Goal: Complete application form

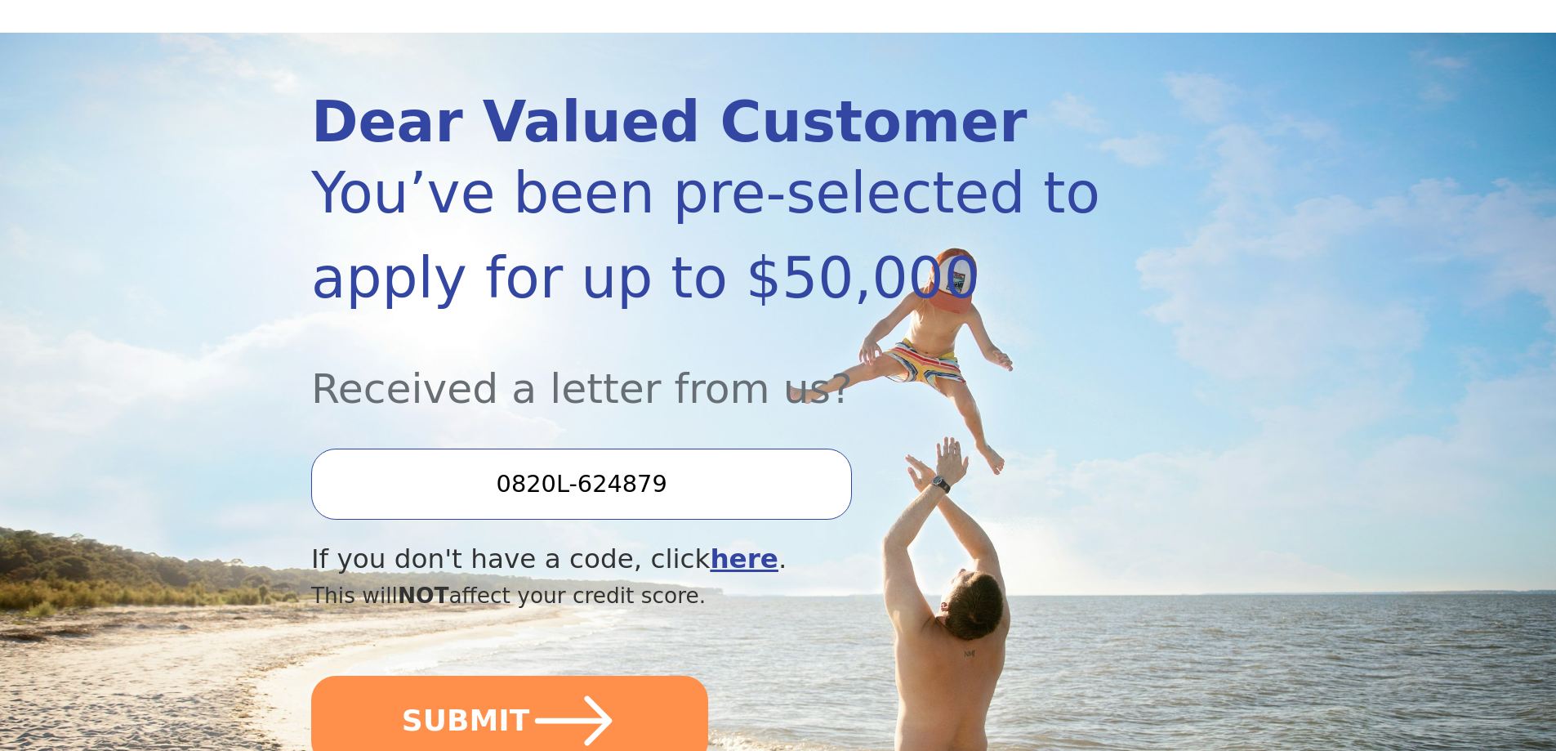
scroll to position [327, 0]
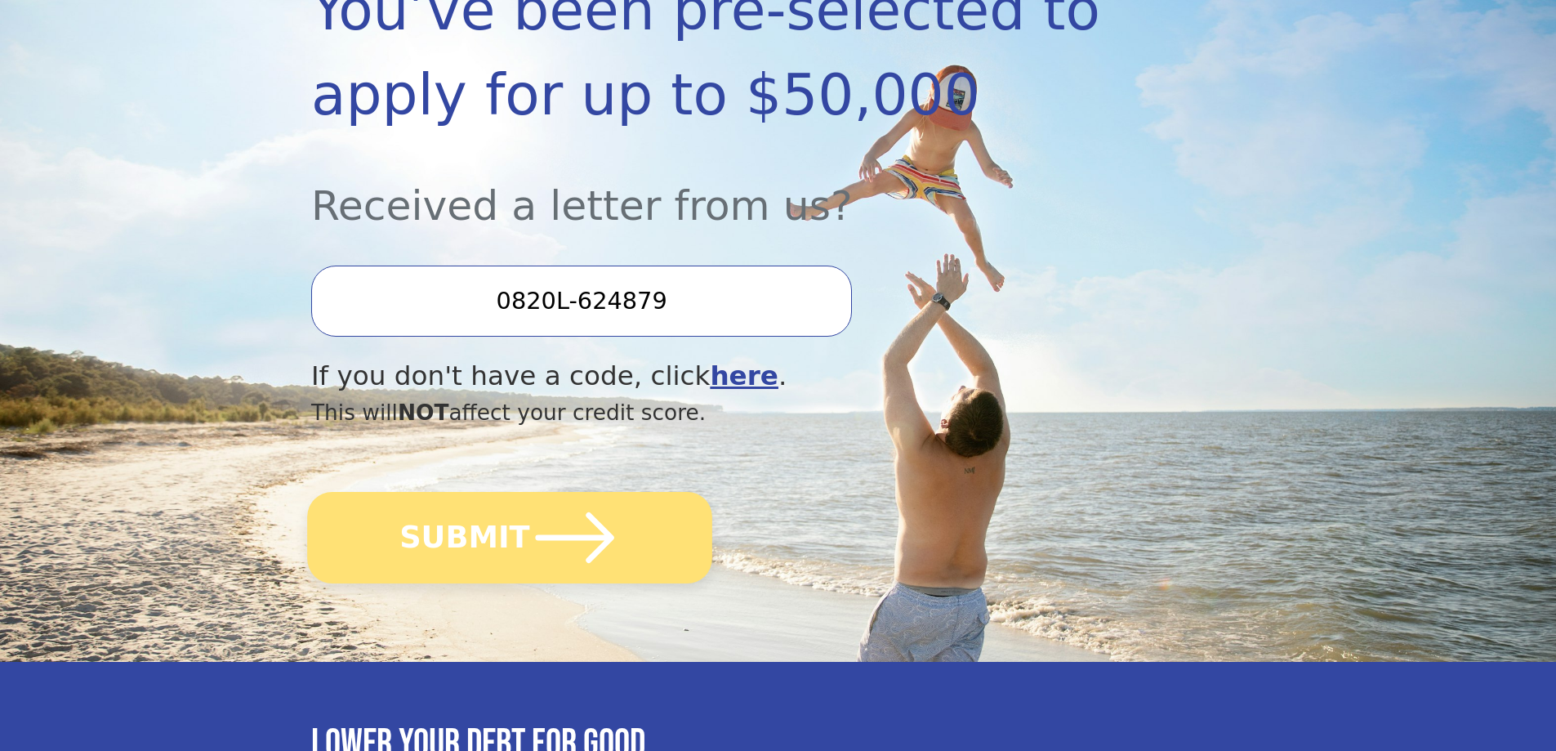
click at [498, 546] on button "SUBMIT" at bounding box center [509, 537] width 405 height 91
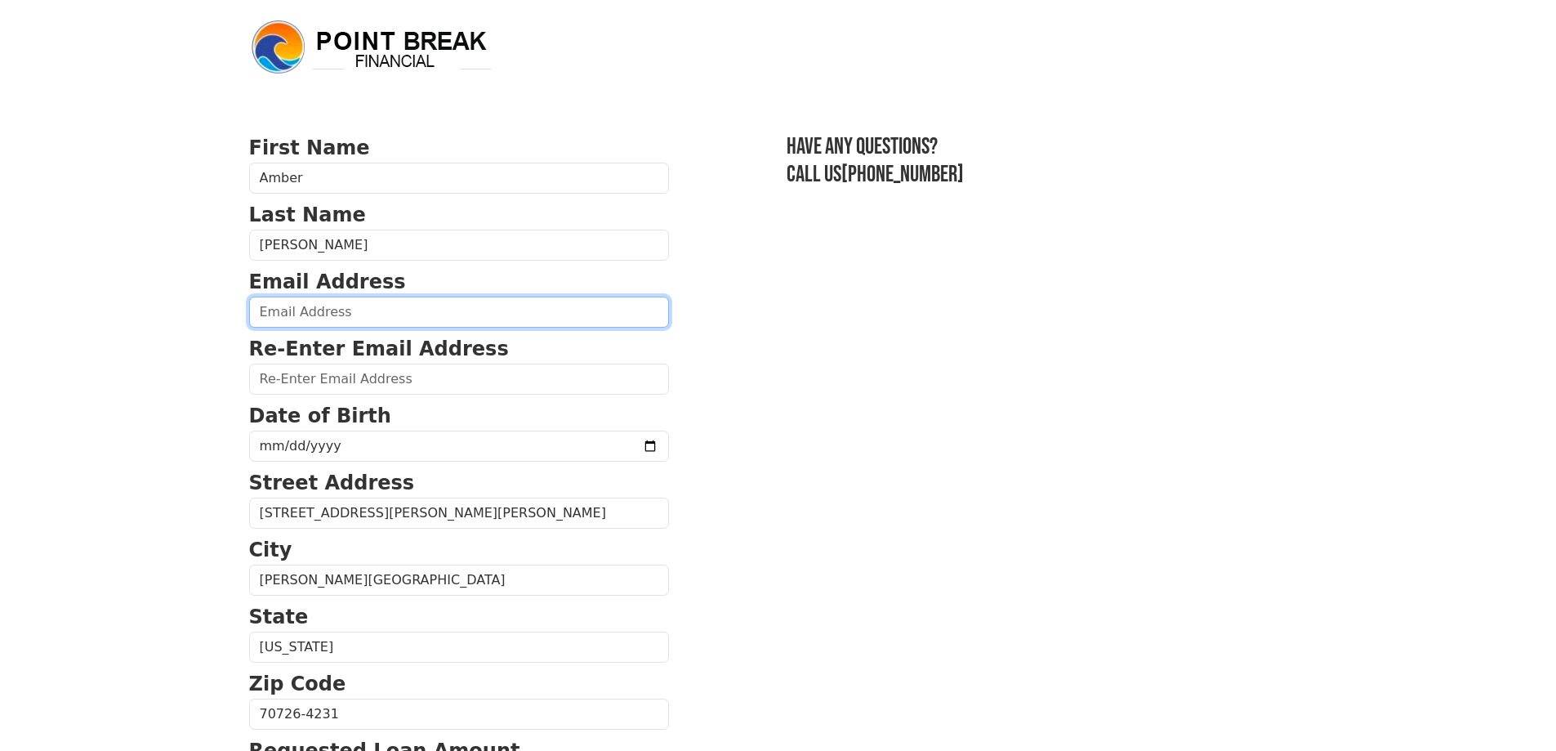
click at [385, 316] on input "email" at bounding box center [459, 311] width 420 height 31
type input "amber_rae1@yahoo.com"
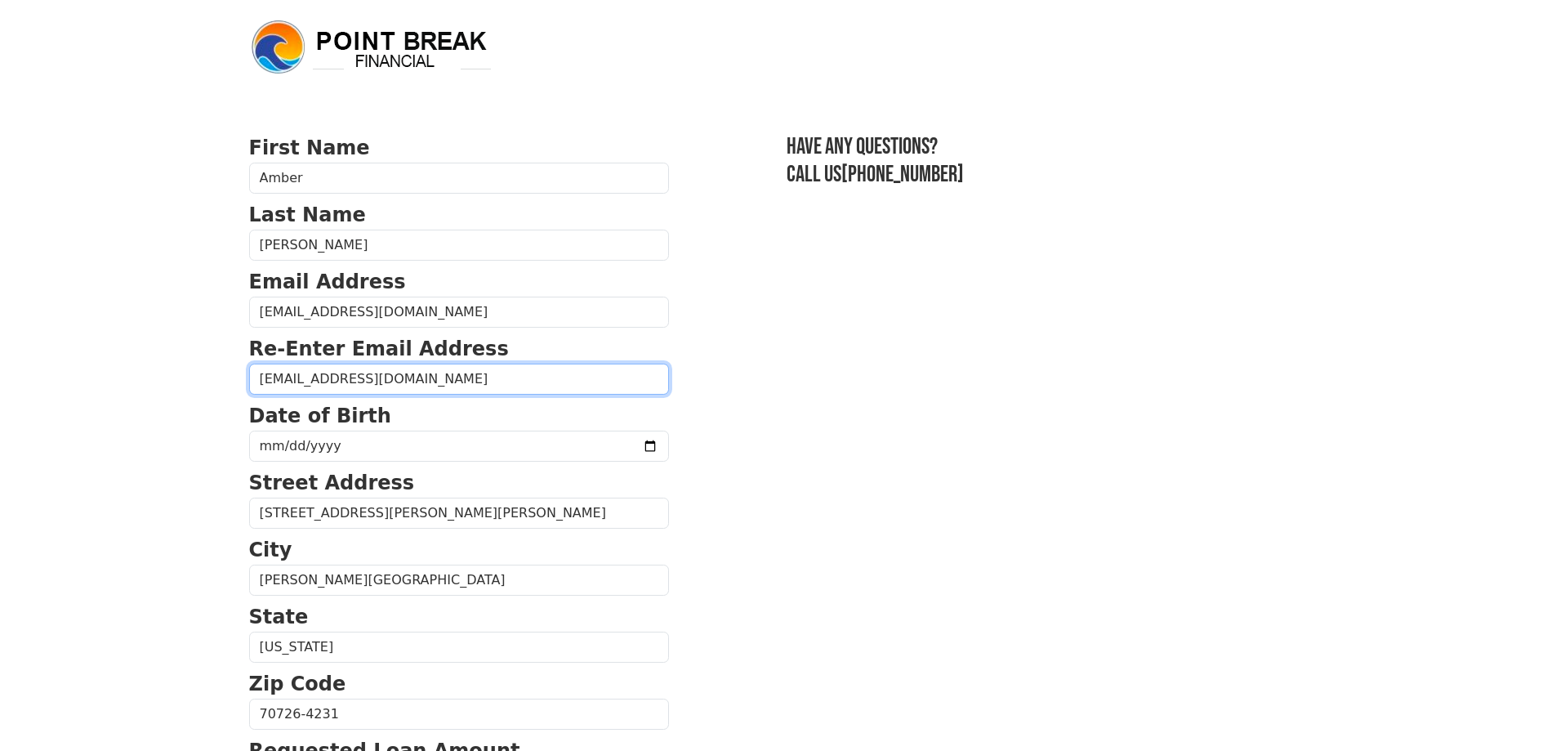
type input "amber_rae1@yahoo.com"
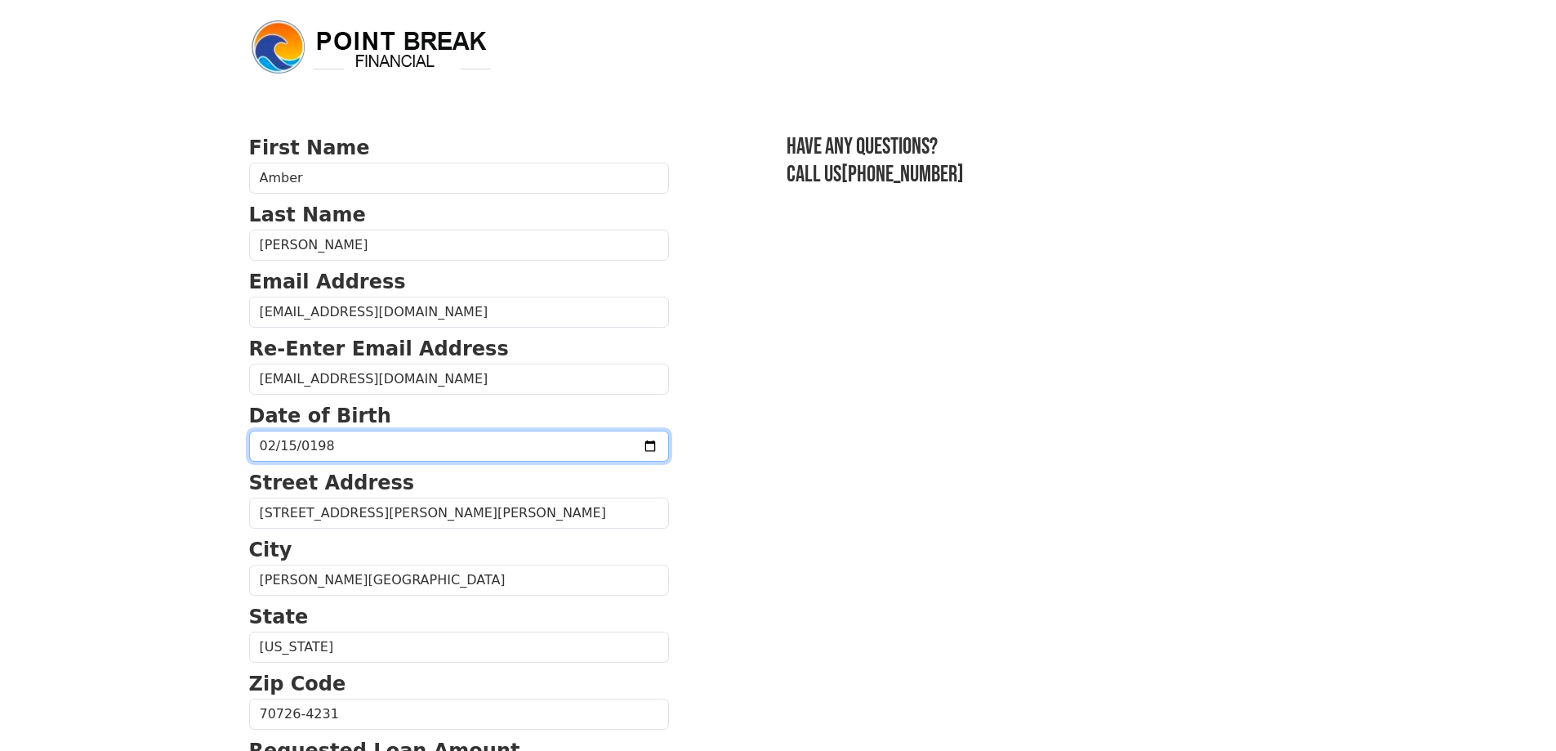
type input "1982-02-15"
click at [834, 537] on section "First Name Amber Last Name Parker Email Address amber_rae1@yahoo.com Re-Enter E…" at bounding box center [778, 715] width 1059 height 1165
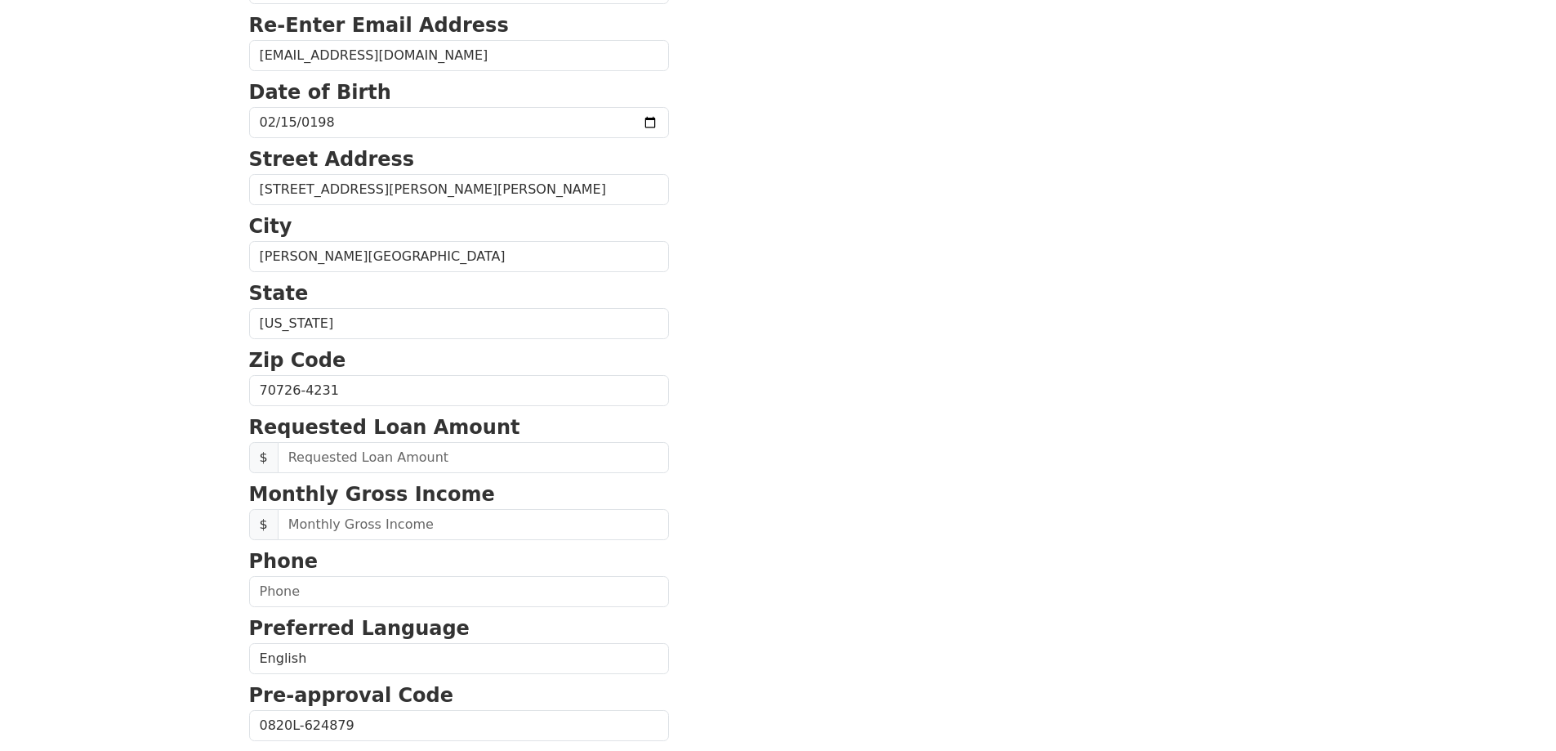
scroll to position [327, 0]
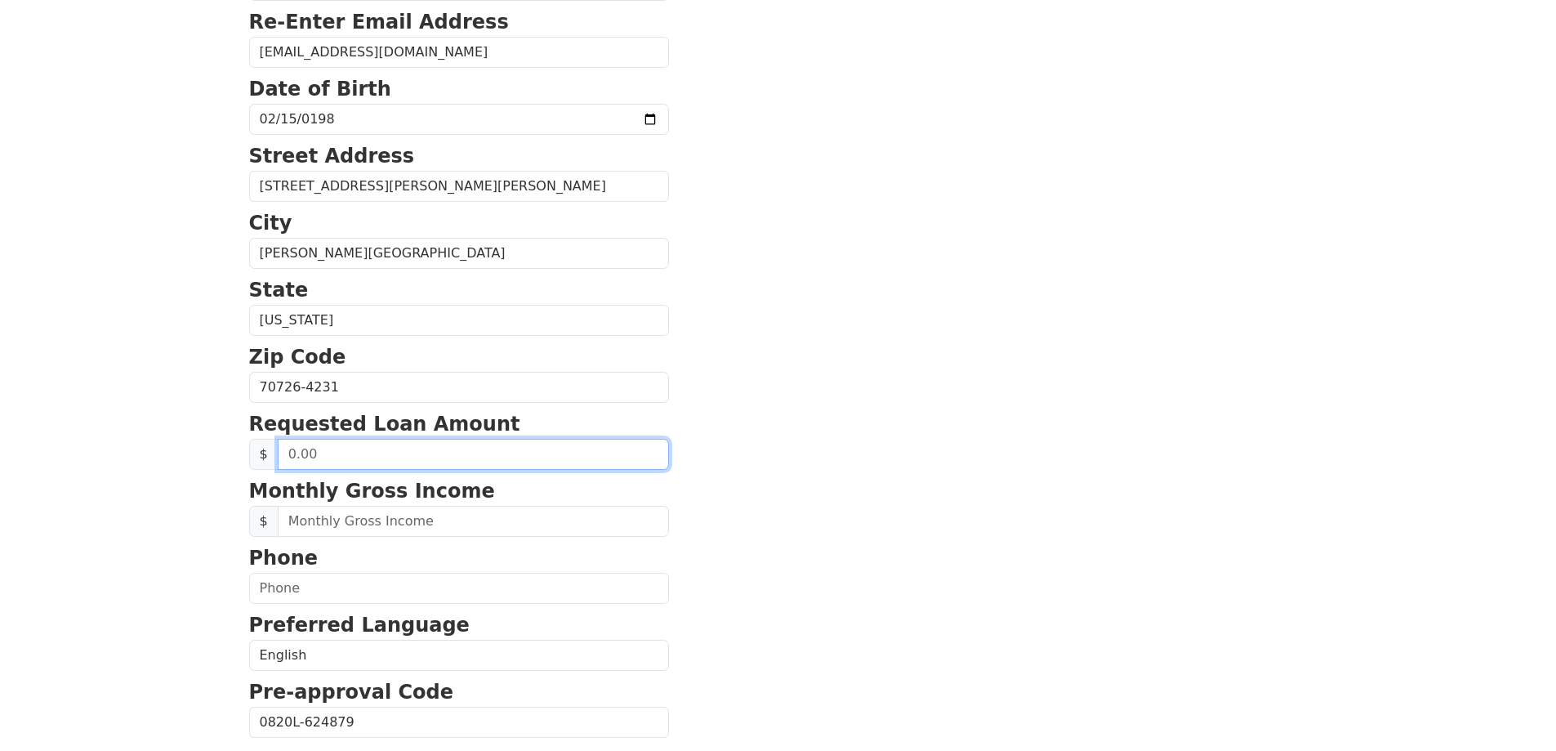
click at [342, 465] on input "text" at bounding box center [473, 454] width 391 height 31
type input "800.00"
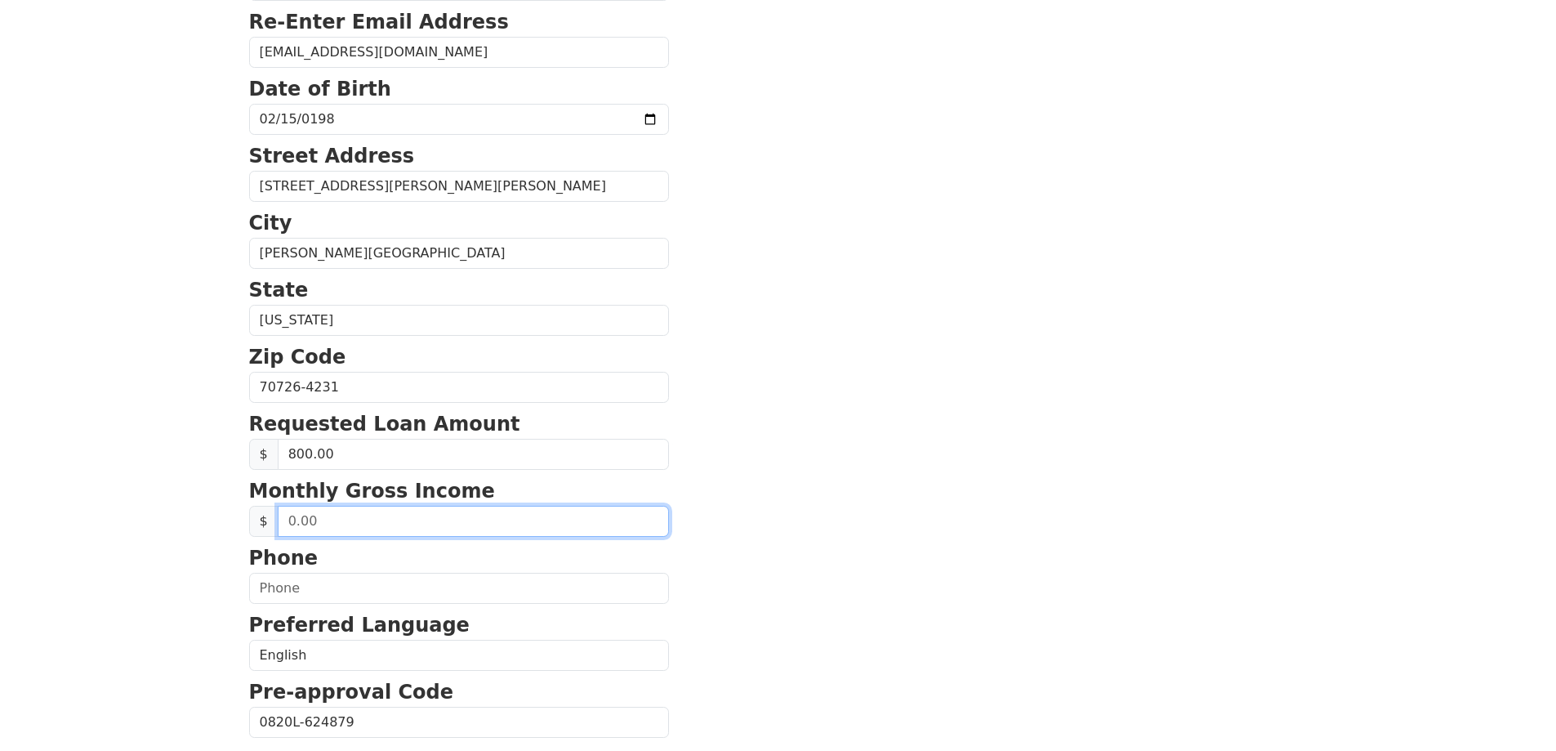
click at [383, 519] on input "text" at bounding box center [473, 521] width 391 height 31
type input "3,800.00"
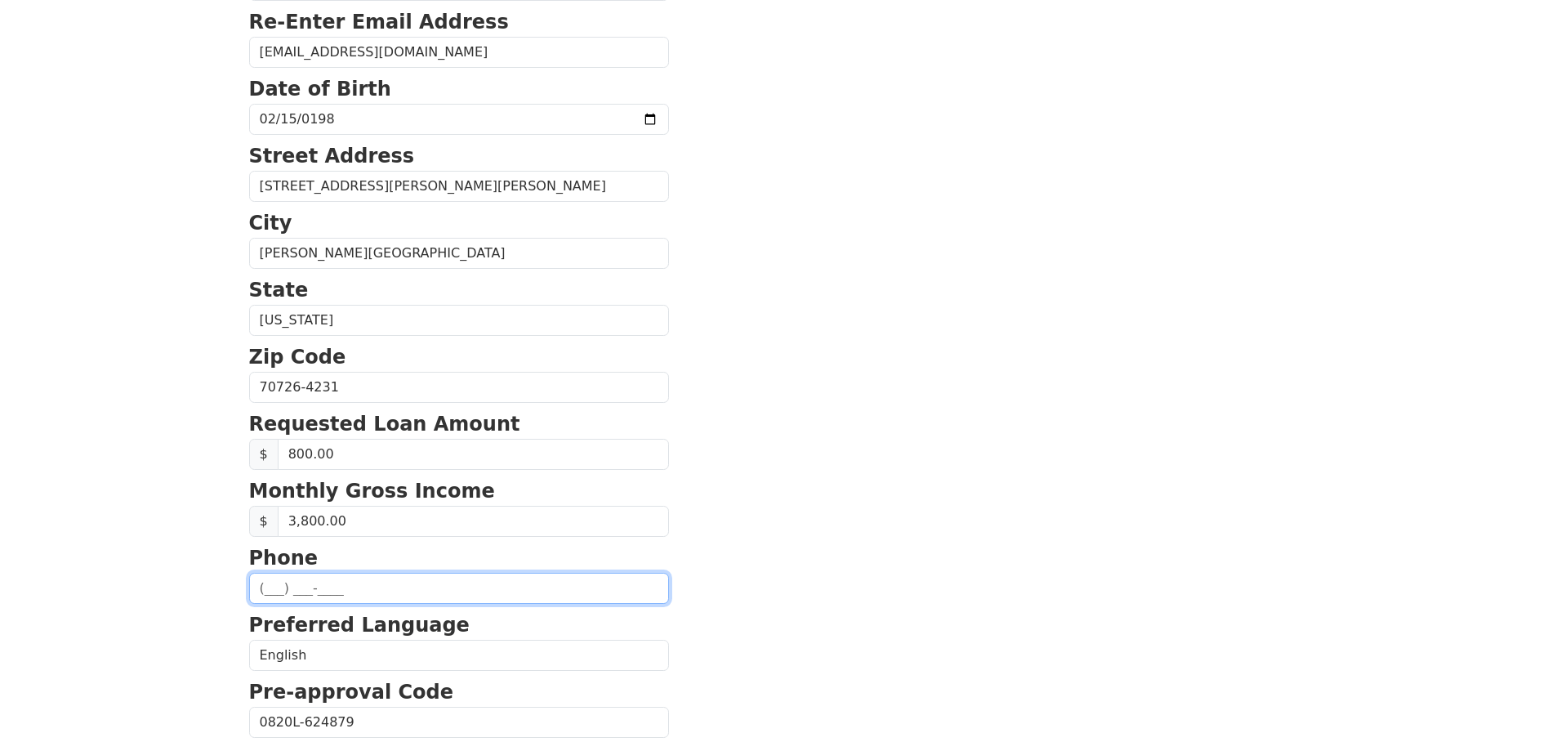
click at [360, 599] on input "text" at bounding box center [459, 588] width 420 height 31
type input "(225) 244-1189"
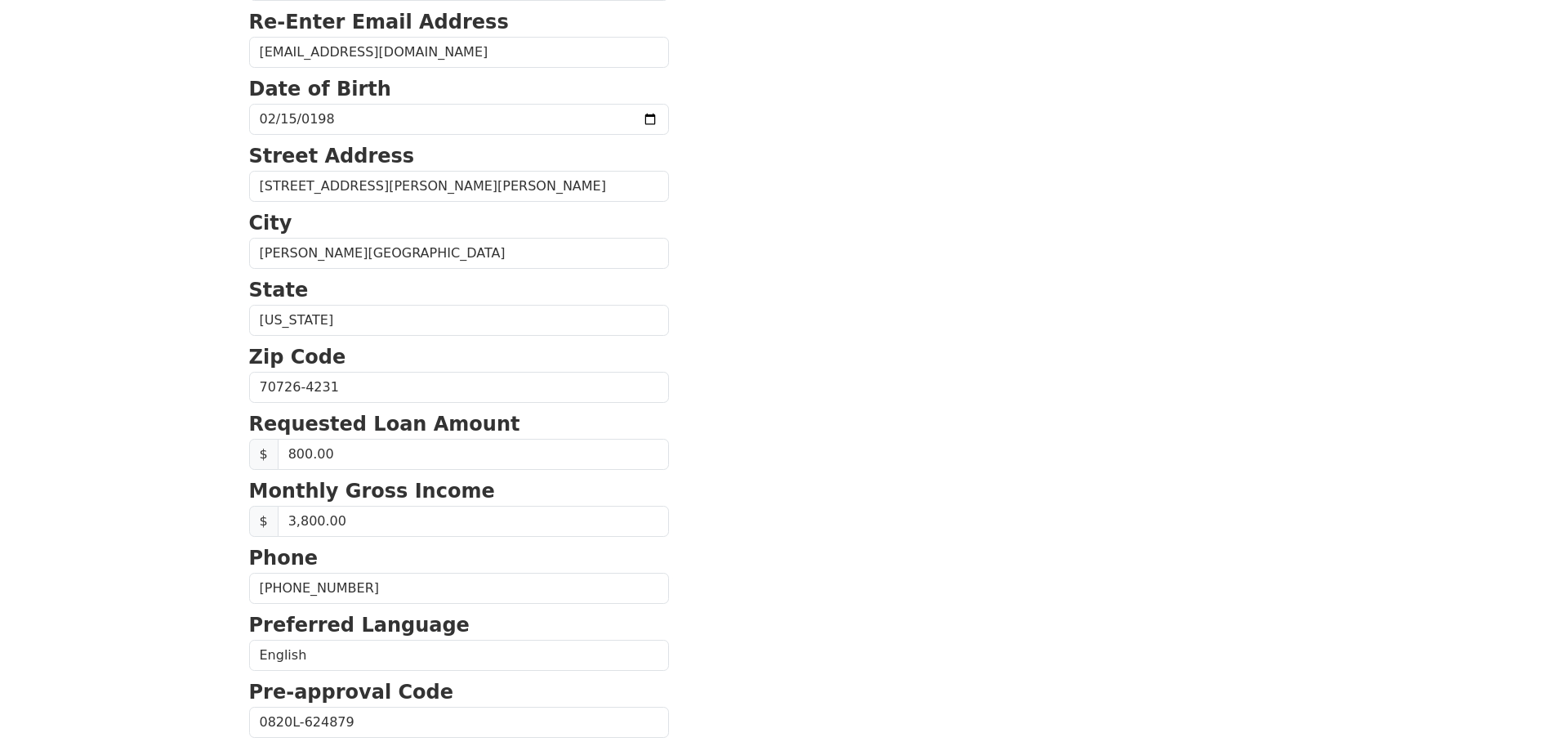
drag, startPoint x: 810, startPoint y: 576, endPoint x: 820, endPoint y: 566, distance: 13.9
click at [813, 573] on section "First Name Amber Last Name Parker Email Address amber_rae1@yahoo.com Re-Enter E…" at bounding box center [778, 388] width 1059 height 1165
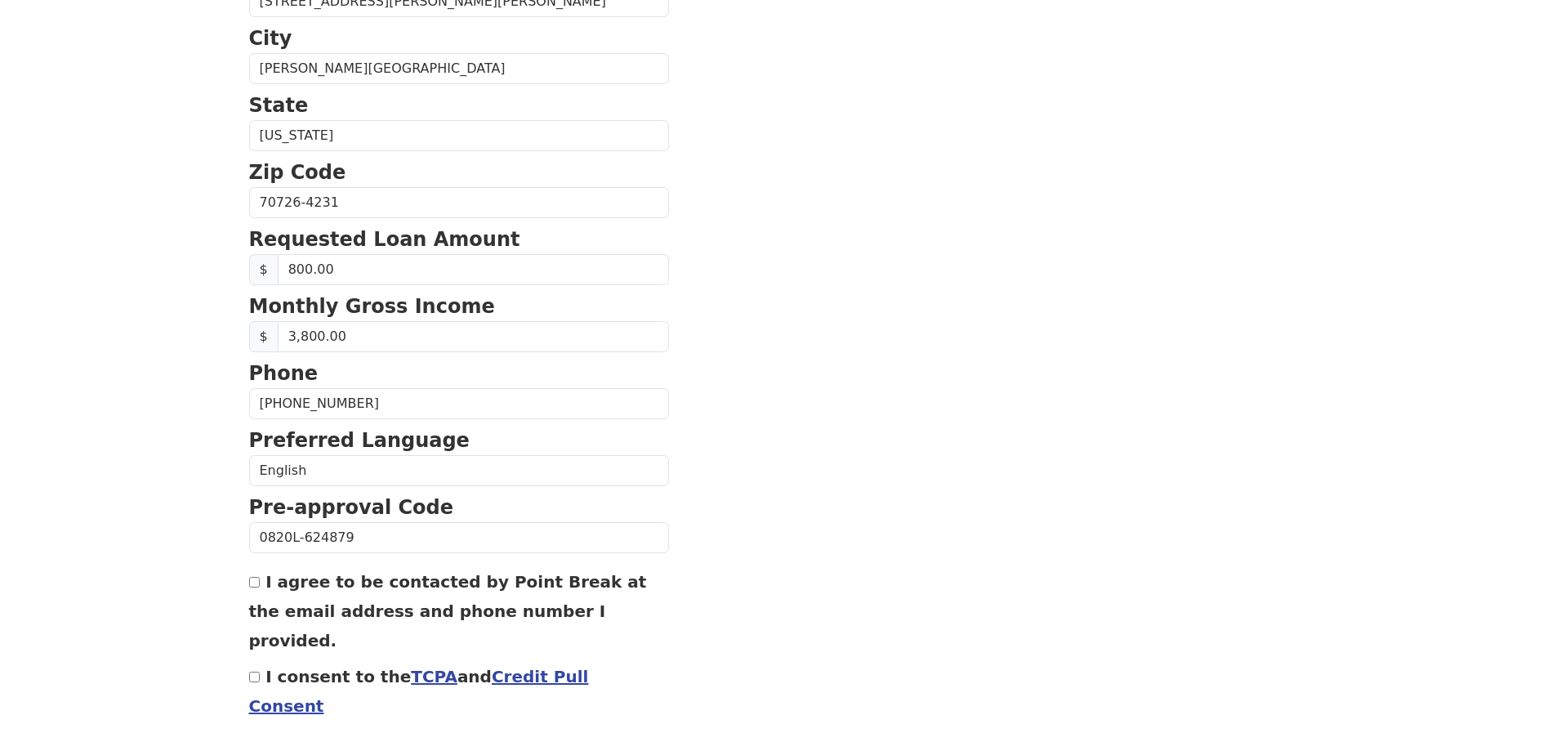
scroll to position [550, 0]
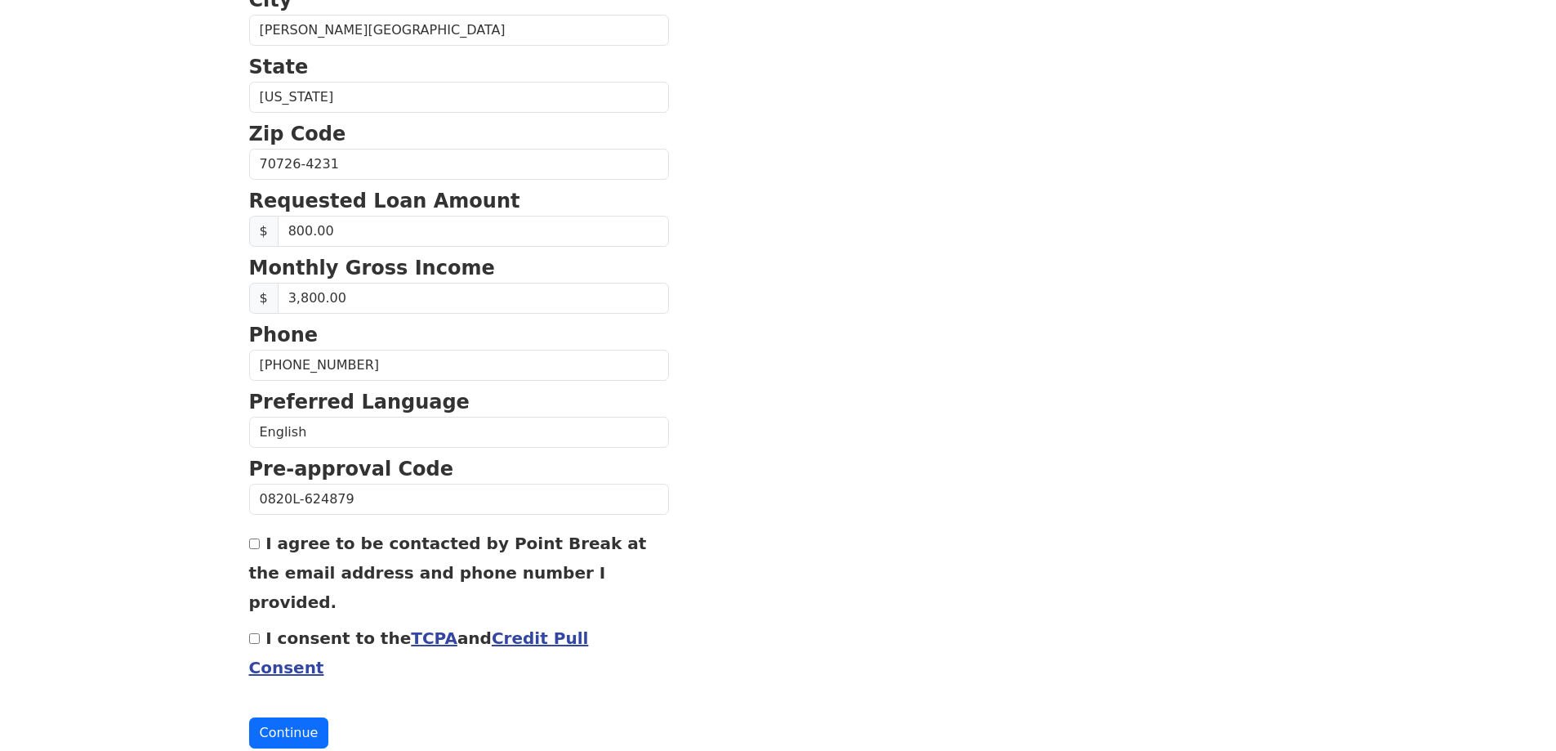
click at [254, 539] on div "I agree to be contacted by Point Break at the email address and phone number I …" at bounding box center [459, 572] width 420 height 88
click at [253, 548] on input "I agree to be contacted by Point Break at the email address and phone number I …" at bounding box center [254, 543] width 11 height 11
checkbox input "true"
click at [258, 633] on input "I consent to the TCPA and Credit Pull Consent" at bounding box center [254, 638] width 11 height 11
checkbox input "true"
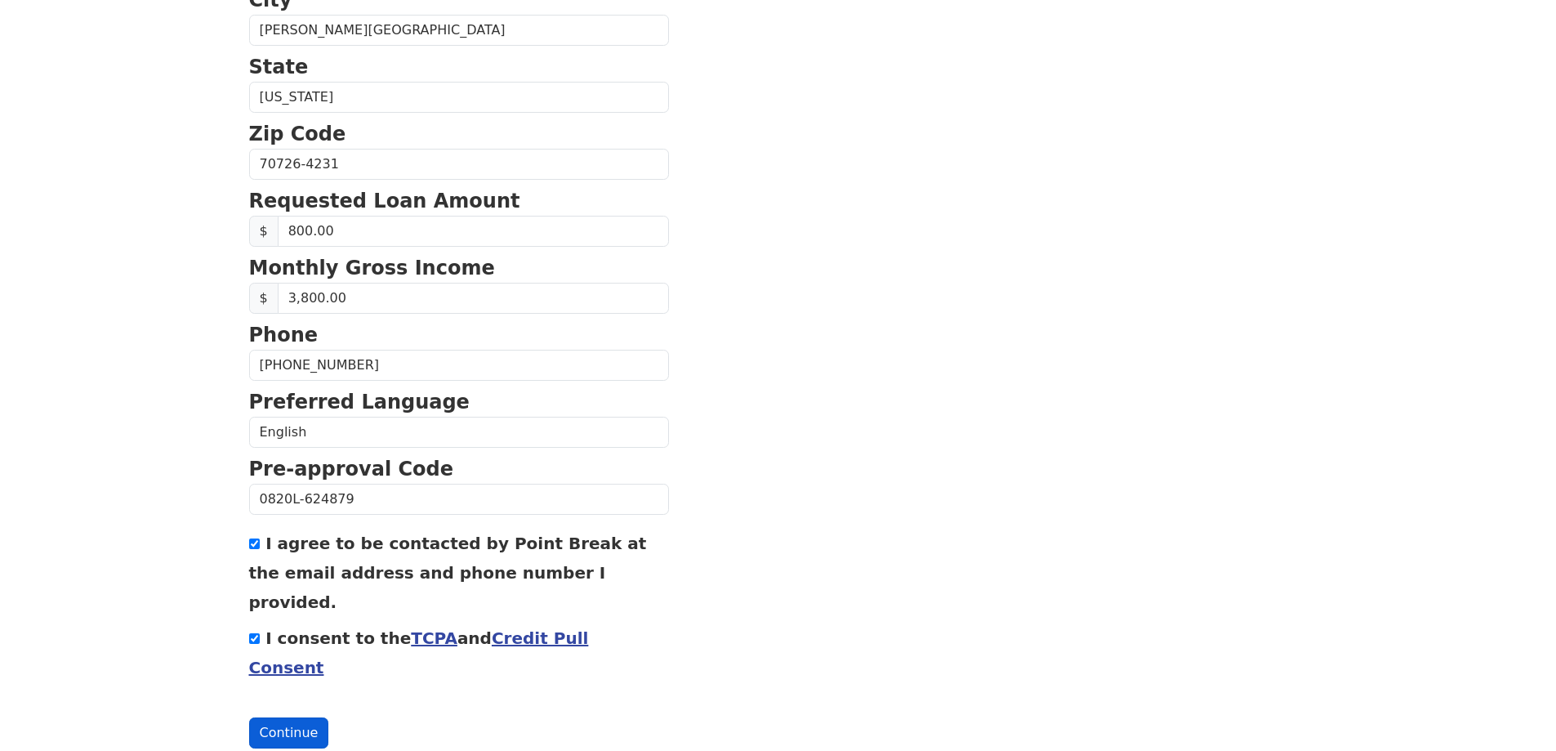
click at [283, 717] on button "Continue" at bounding box center [289, 732] width 80 height 31
